Goal: Task Accomplishment & Management: Manage account settings

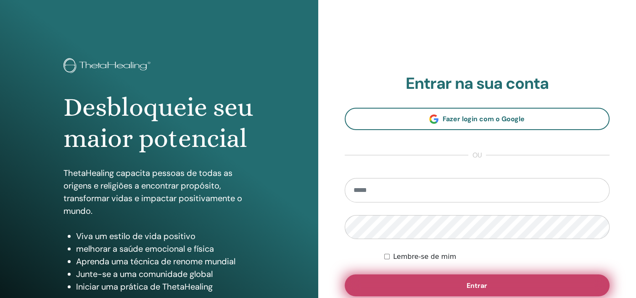
type input "**********"
click at [475, 283] on span "Entrar" at bounding box center [477, 285] width 21 height 9
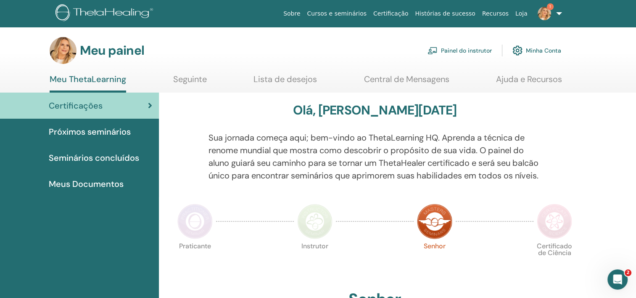
click at [468, 49] on font "Painel do instrutor" at bounding box center [466, 51] width 51 height 8
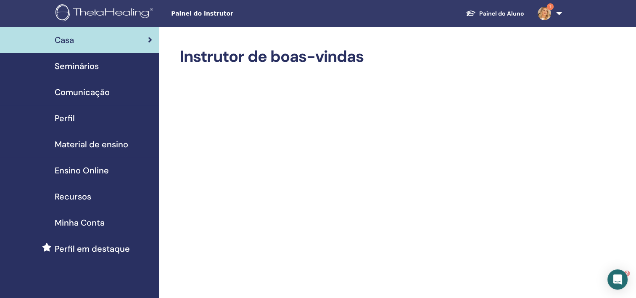
click at [93, 69] on span "Seminários" at bounding box center [77, 66] width 44 height 13
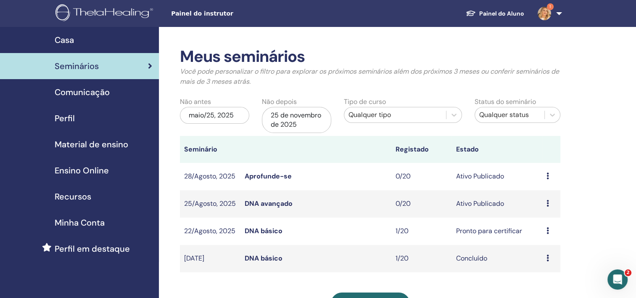
click at [74, 36] on span "Casa" at bounding box center [64, 40] width 19 height 13
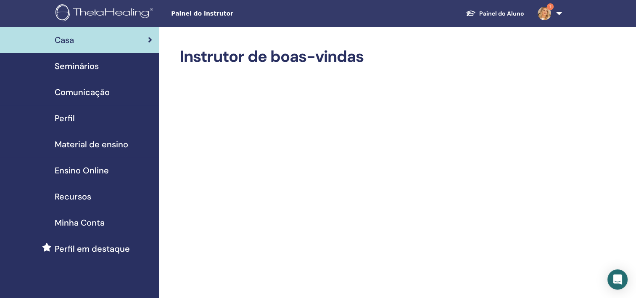
click at [67, 115] on span "Perfil" at bounding box center [65, 118] width 20 height 13
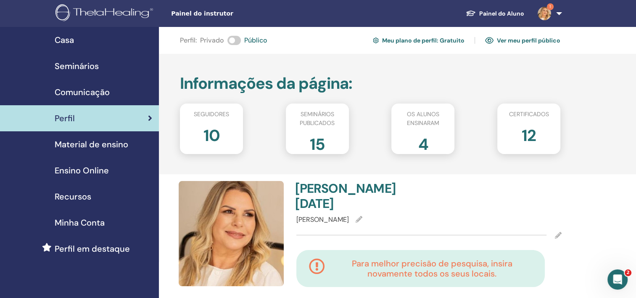
click at [96, 147] on span "Material de ensino" at bounding box center [92, 144] width 74 height 13
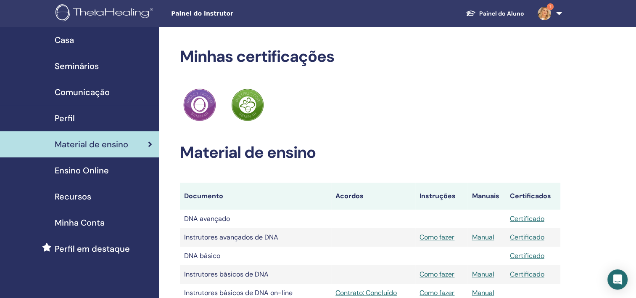
click at [98, 172] on span "Ensino Online" at bounding box center [82, 170] width 54 height 13
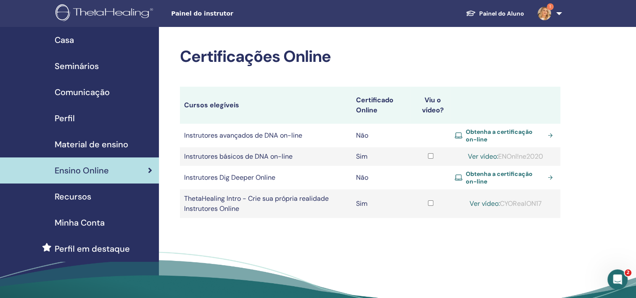
click at [78, 219] on span "Minha Conta" at bounding box center [80, 222] width 50 height 13
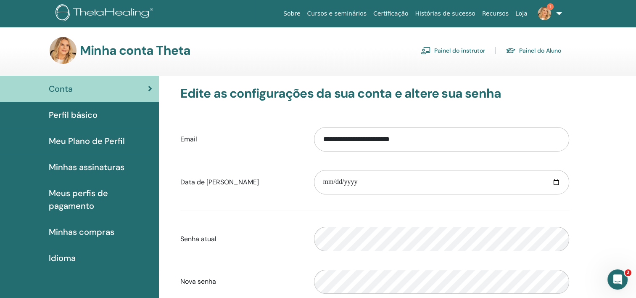
click at [77, 119] on span "Perfil básico" at bounding box center [73, 115] width 49 height 13
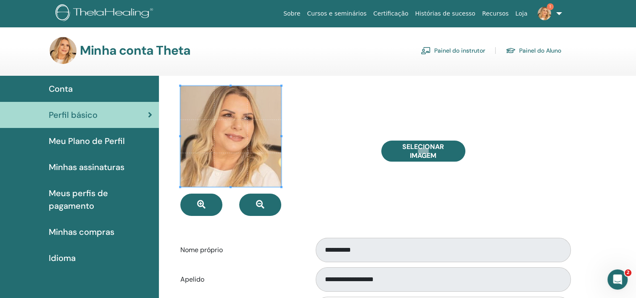
click at [468, 47] on font "Painel do instrutor" at bounding box center [459, 51] width 51 height 8
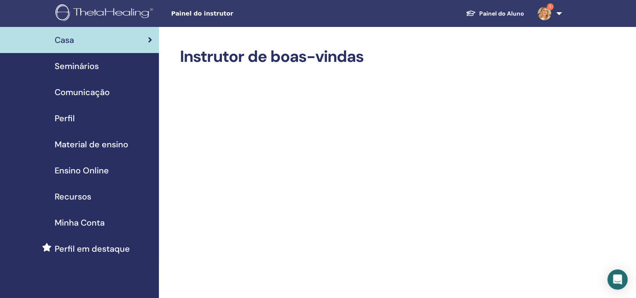
click at [87, 65] on span "Seminários" at bounding box center [77, 66] width 44 height 13
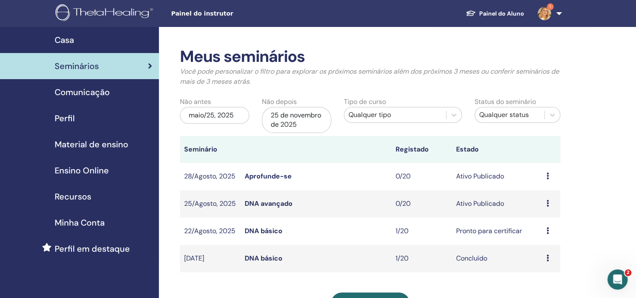
scroll to position [42, 0]
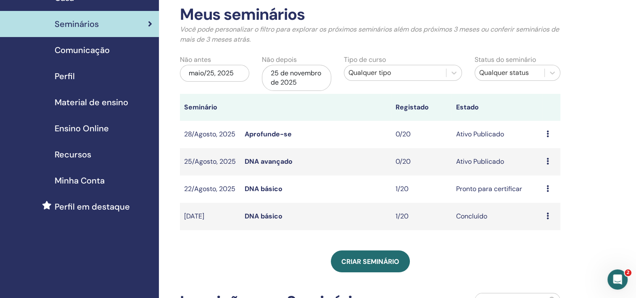
click at [548, 186] on icon at bounding box center [548, 188] width 3 height 7
click at [541, 194] on link "Preview" at bounding box center [538, 192] width 24 height 9
click at [548, 188] on icon at bounding box center [548, 188] width 3 height 7
click at [546, 220] on link "Attendees" at bounding box center [543, 220] width 32 height 9
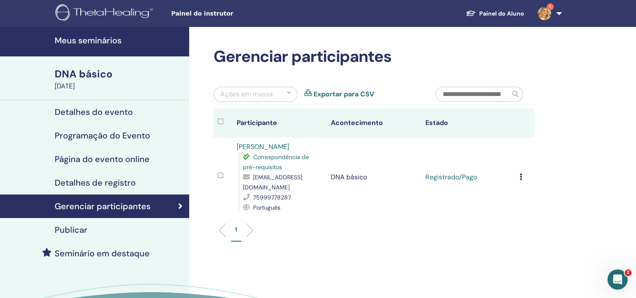
click at [520, 175] on icon at bounding box center [521, 176] width 3 height 7
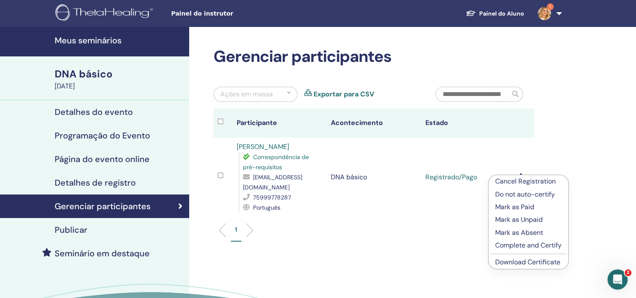
click at [536, 261] on link "Download Certificate" at bounding box center [527, 261] width 65 height 9
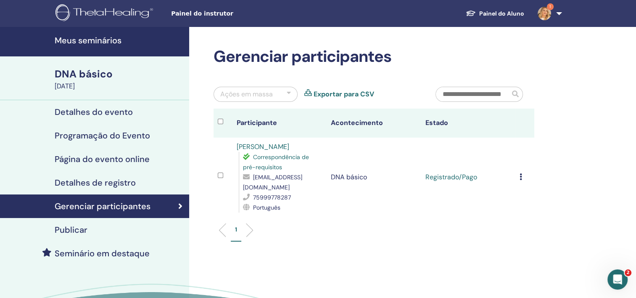
click at [556, 14] on link "1" at bounding box center [548, 13] width 34 height 27
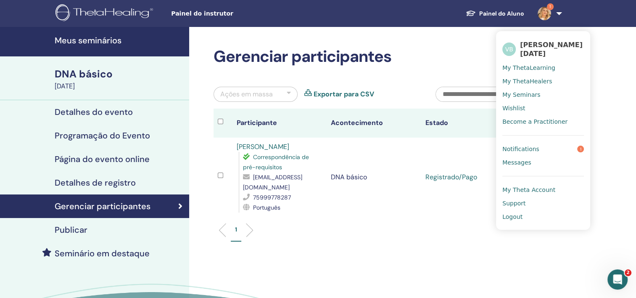
click at [516, 215] on span "Logout" at bounding box center [513, 217] width 20 height 8
